Goal: Find contact information: Find contact information

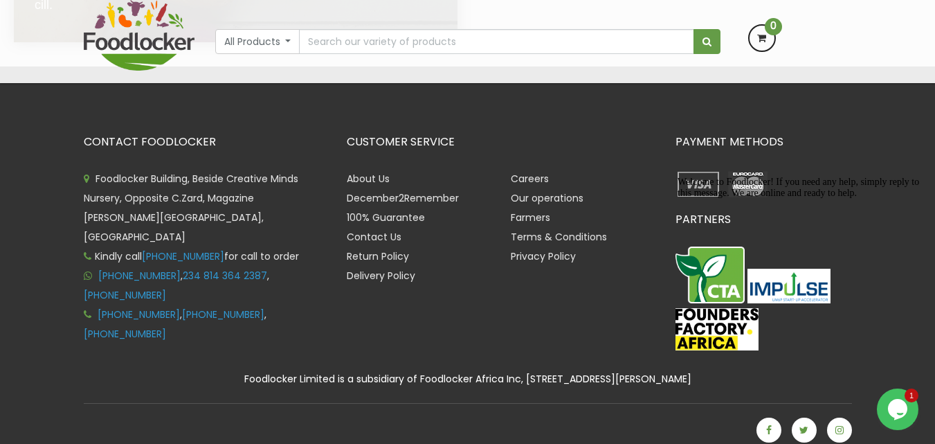
scroll to position [2949, 0]
click at [379, 231] on li "Contact Us" at bounding box center [419, 236] width 144 height 19
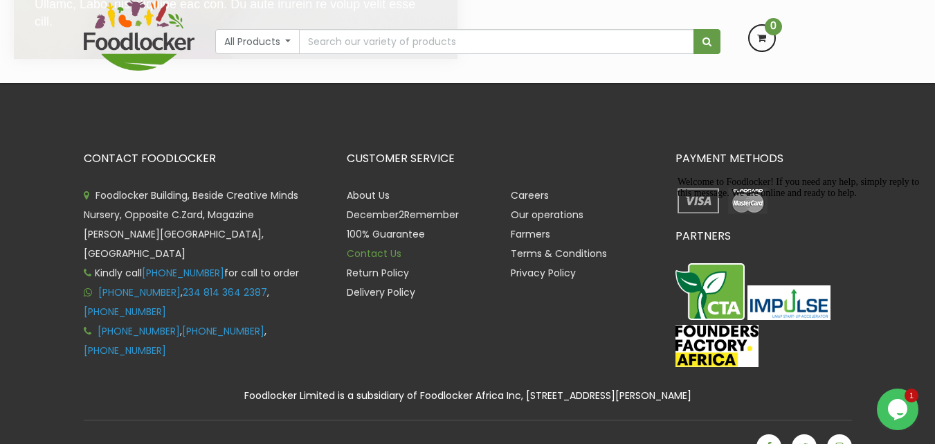
scroll to position [2982, 0]
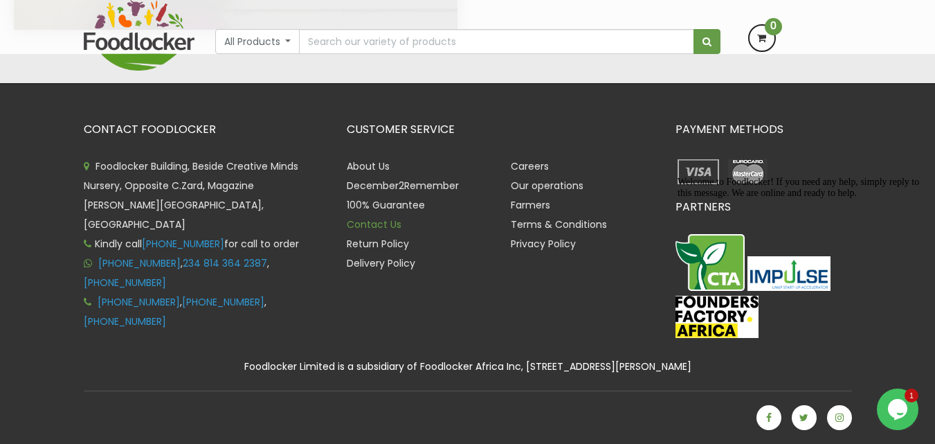
click at [386, 217] on link "Contact Us" at bounding box center [374, 224] width 55 height 14
